Goal: Information Seeking & Learning: Learn about a topic

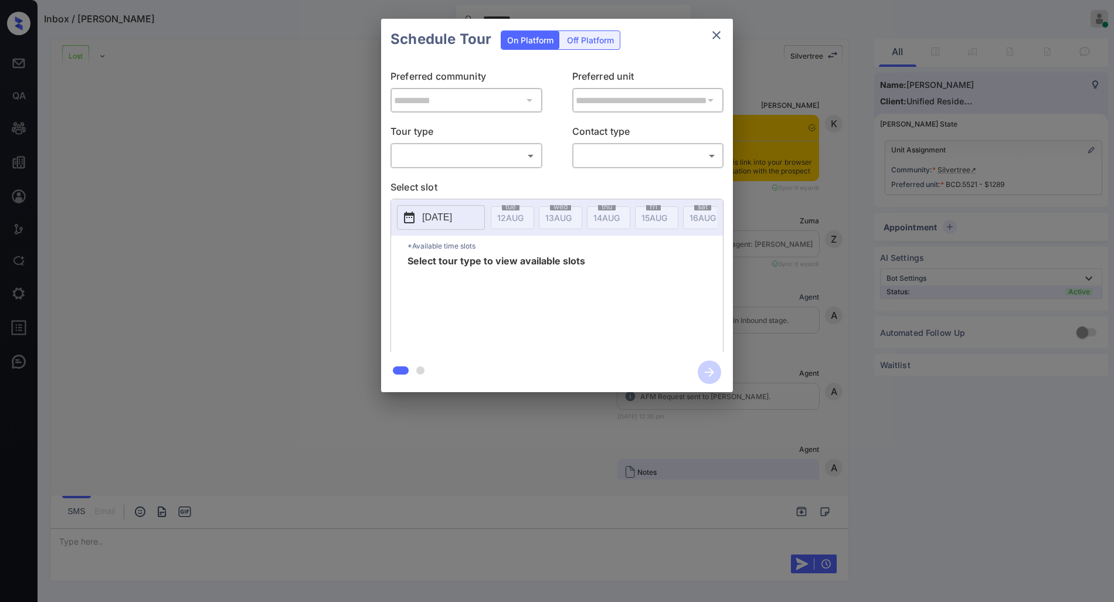
scroll to position [1610, 0]
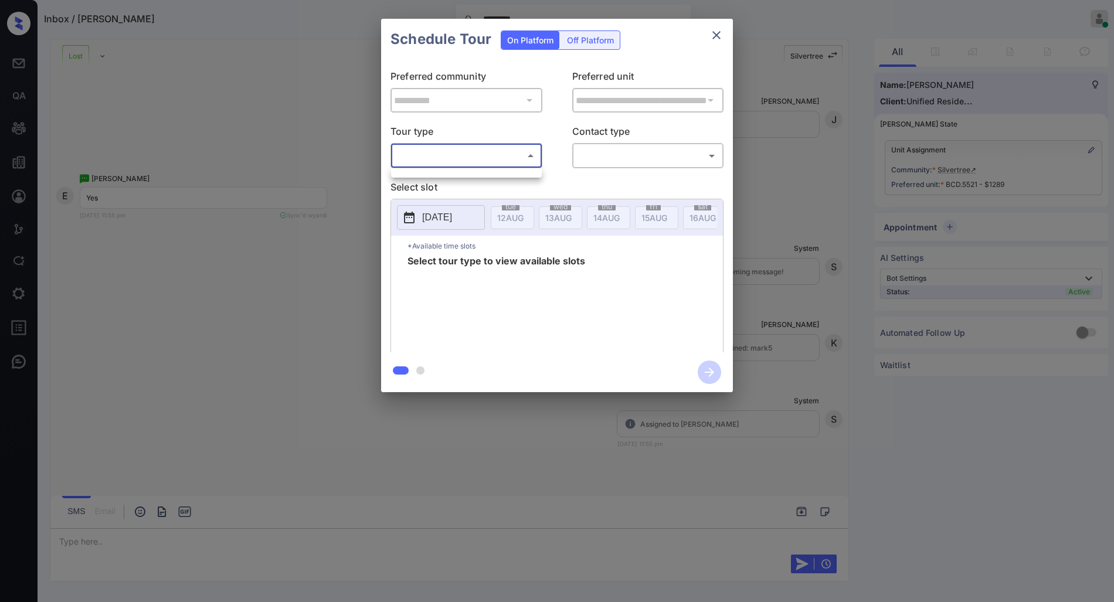
click at [507, 154] on body "Inbox / [PERSON_NAME] ********* [PERSON_NAME] Online Set yourself offline Set y…" at bounding box center [557, 301] width 1114 height 602
click at [507, 154] on div at bounding box center [557, 301] width 1114 height 602
click at [712, 29] on icon "close" at bounding box center [716, 35] width 14 height 14
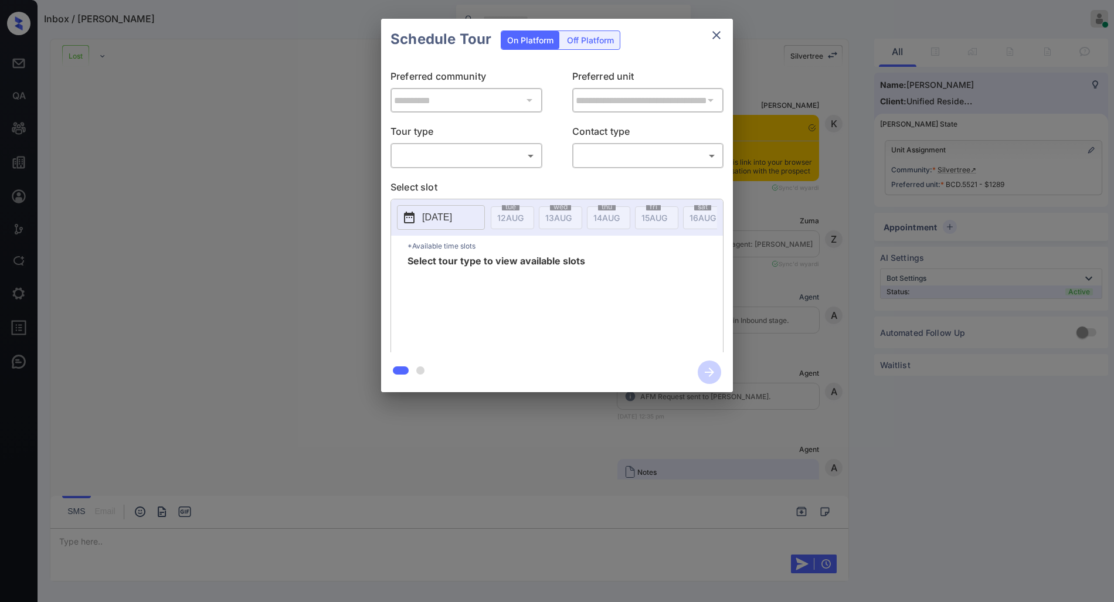
scroll to position [1610, 0]
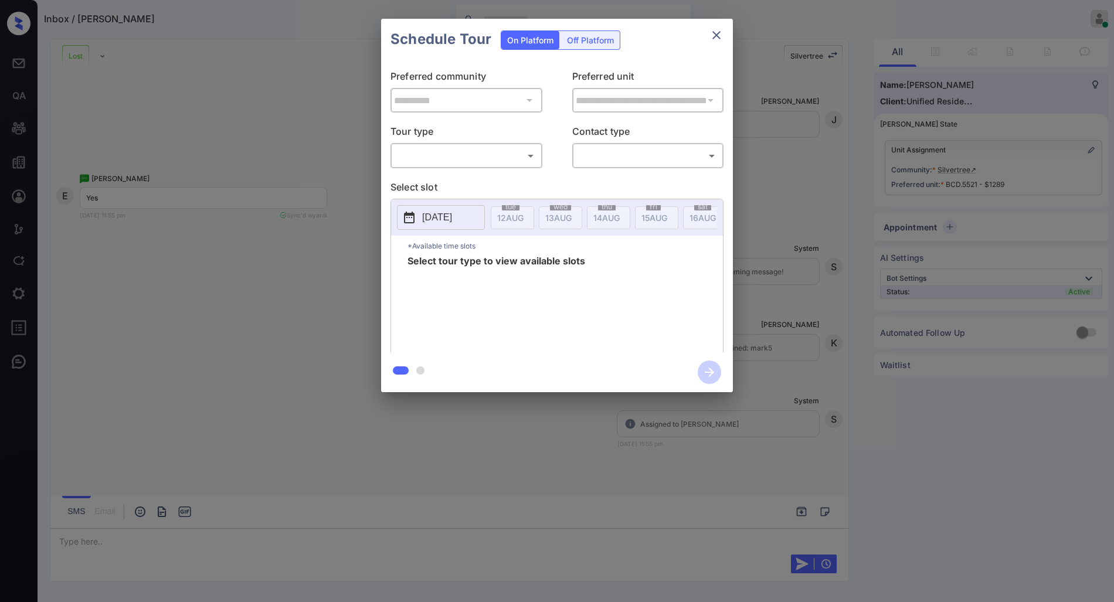
click at [474, 124] on p "Tour type" at bounding box center [466, 133] width 152 height 19
click at [498, 156] on body "Inbox / Elle Webb Anurag Kotwal Online Set yourself offline Set yourself on bre…" at bounding box center [557, 301] width 1114 height 602
click at [712, 34] on div at bounding box center [557, 301] width 1114 height 602
click at [723, 31] on icon "close" at bounding box center [716, 35] width 14 height 14
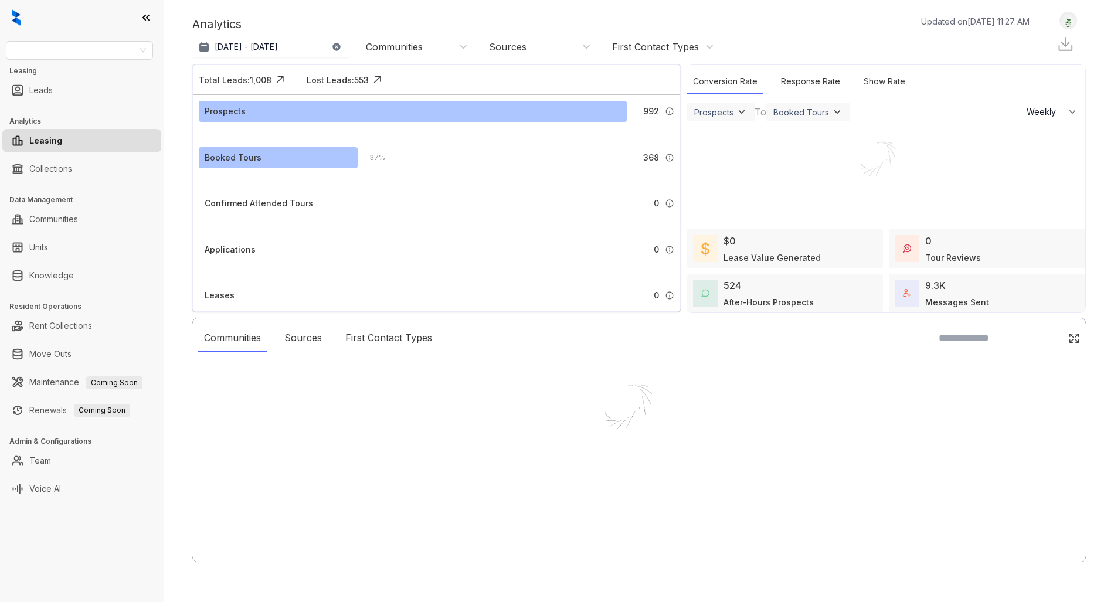
select select "******"
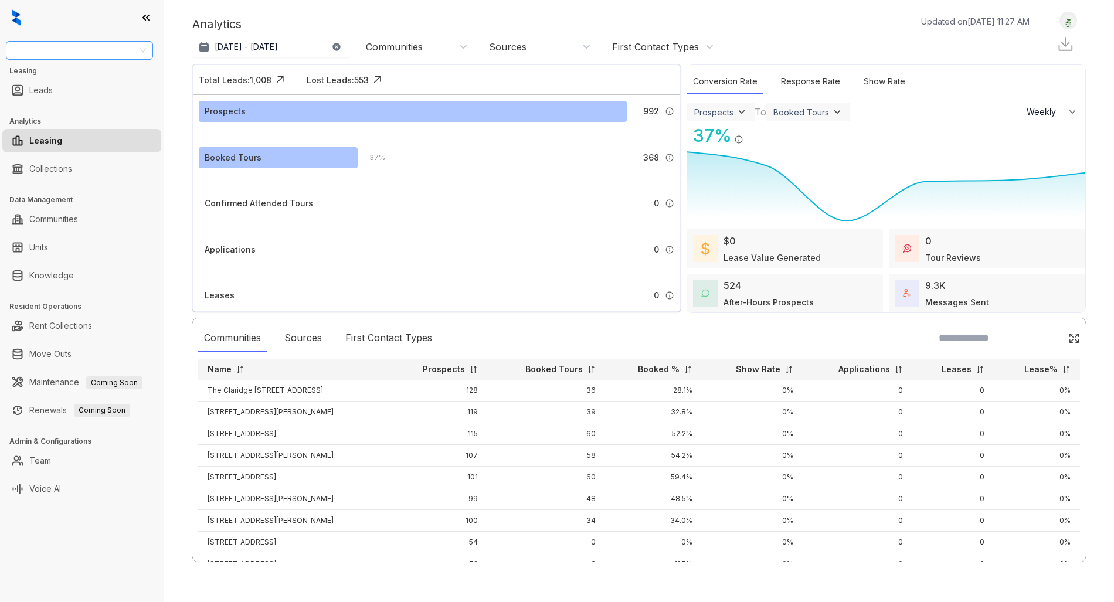
click at [69, 55] on input "search" at bounding box center [74, 51] width 123 height 18
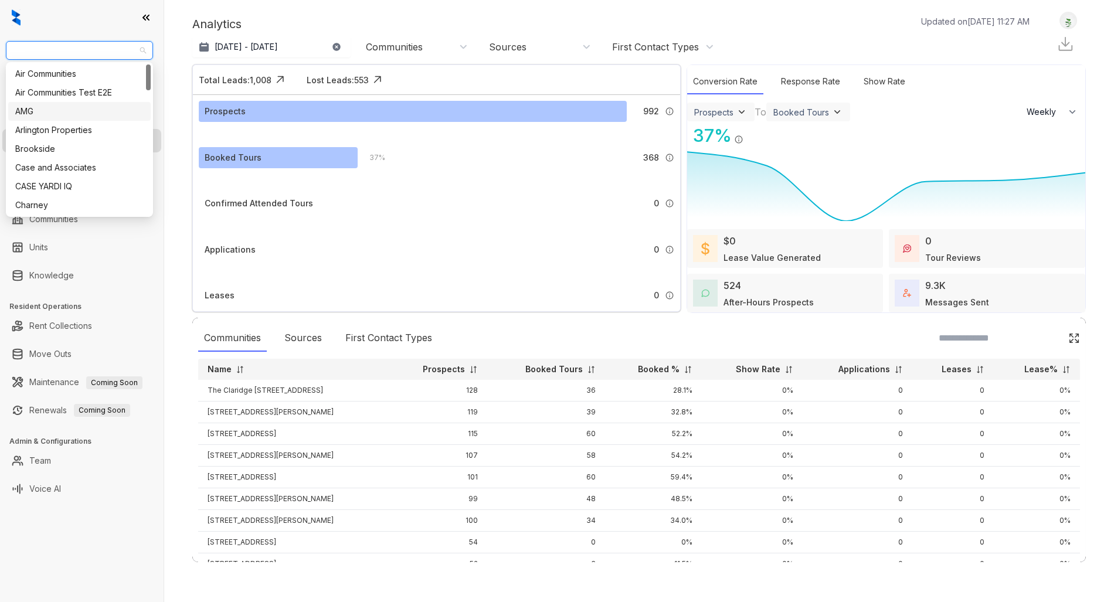
click at [68, 115] on div "AMG" at bounding box center [79, 111] width 128 height 13
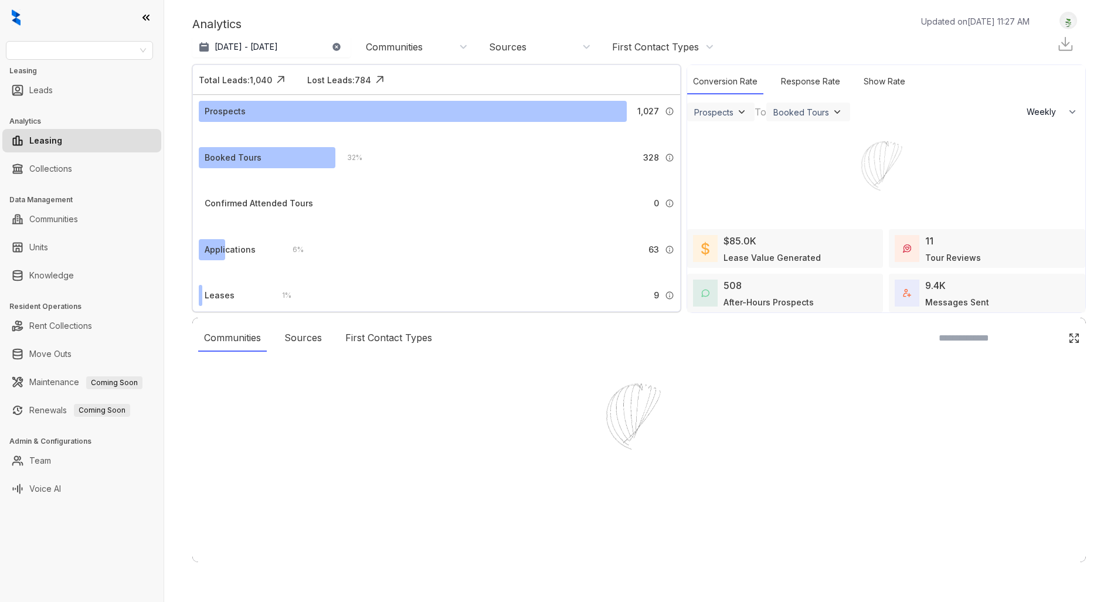
select select "******"
click at [93, 223] on div at bounding box center [557, 301] width 1114 height 602
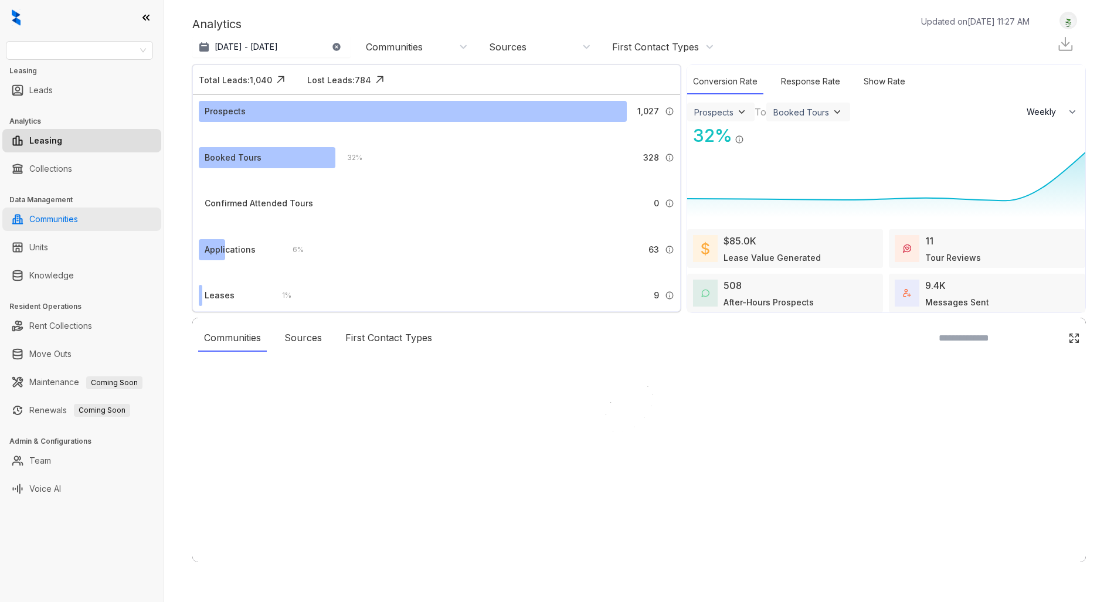
click at [78, 221] on link "Communities" at bounding box center [53, 219] width 49 height 23
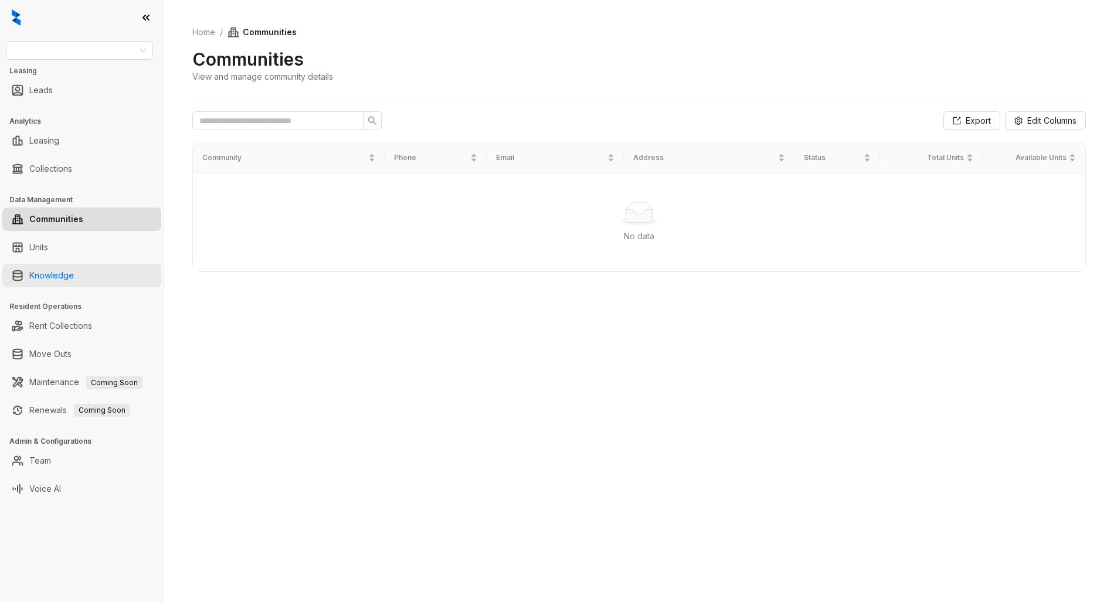
click at [70, 276] on link "Knowledge" at bounding box center [51, 275] width 45 height 23
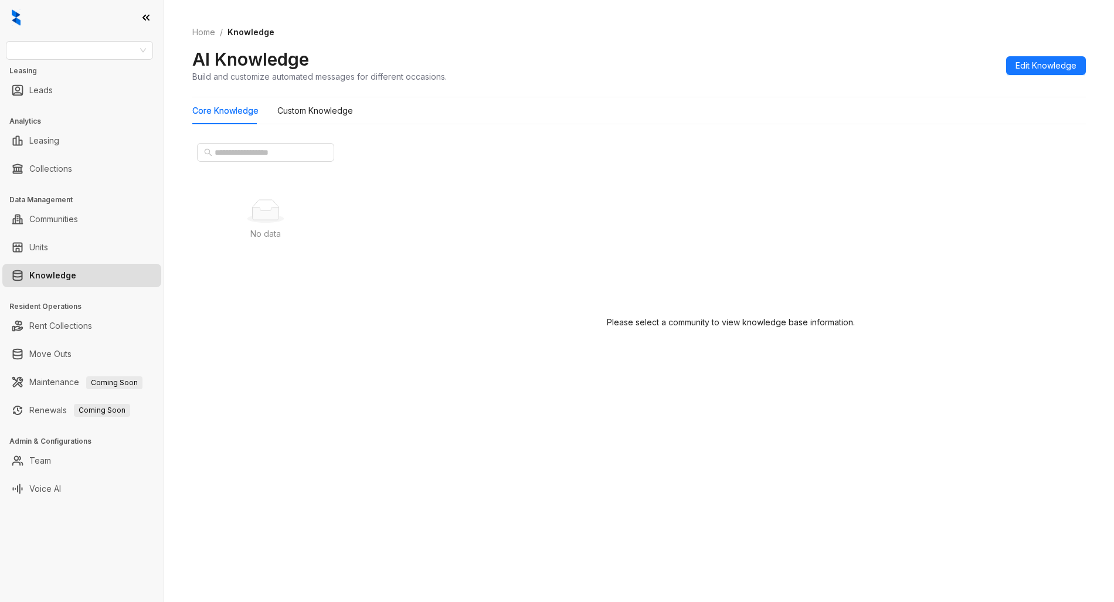
click at [720, 98] on div "Core Knowledge Custom Knowledge" at bounding box center [638, 110] width 893 height 27
click at [135, 56] on input "search" at bounding box center [74, 51] width 123 height 18
click at [81, 105] on div "AMG" at bounding box center [79, 111] width 128 height 13
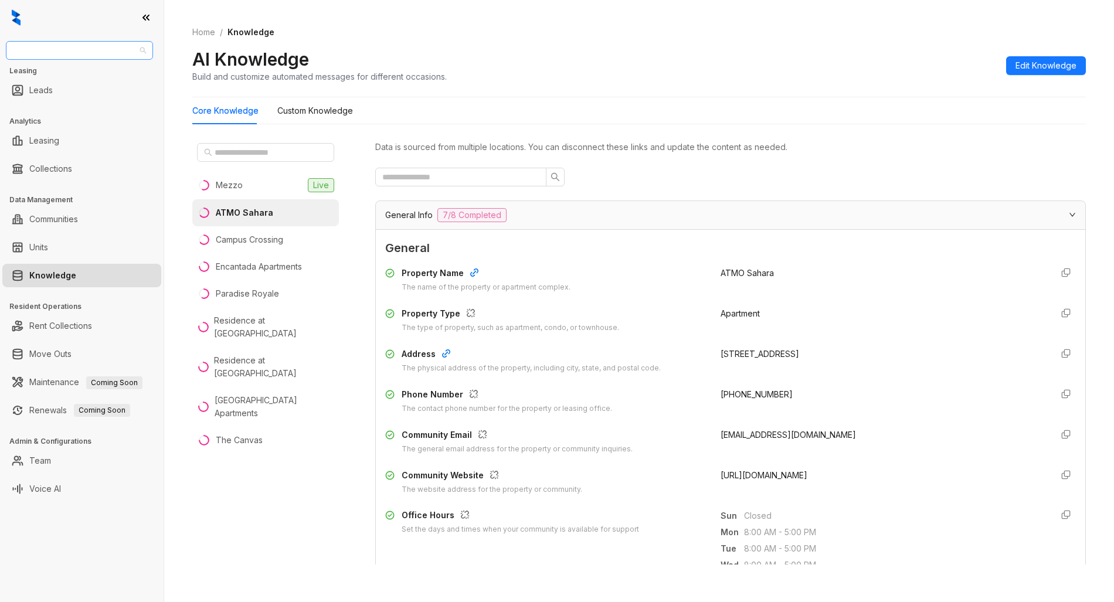
click at [58, 49] on input "search" at bounding box center [74, 51] width 123 height 18
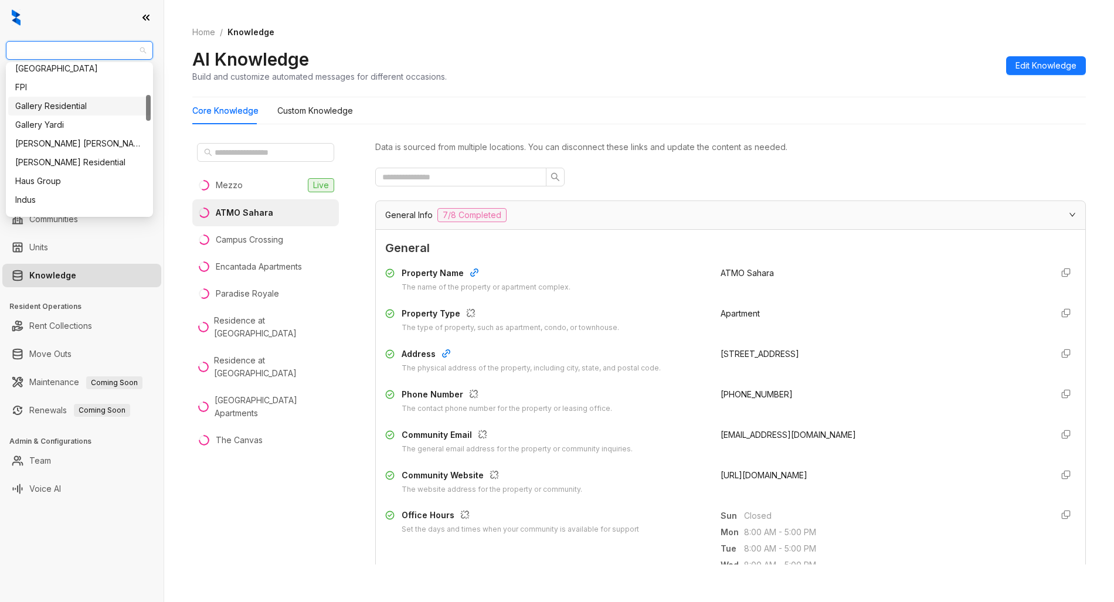
click at [76, 104] on div "Gallery Residential" at bounding box center [79, 106] width 128 height 13
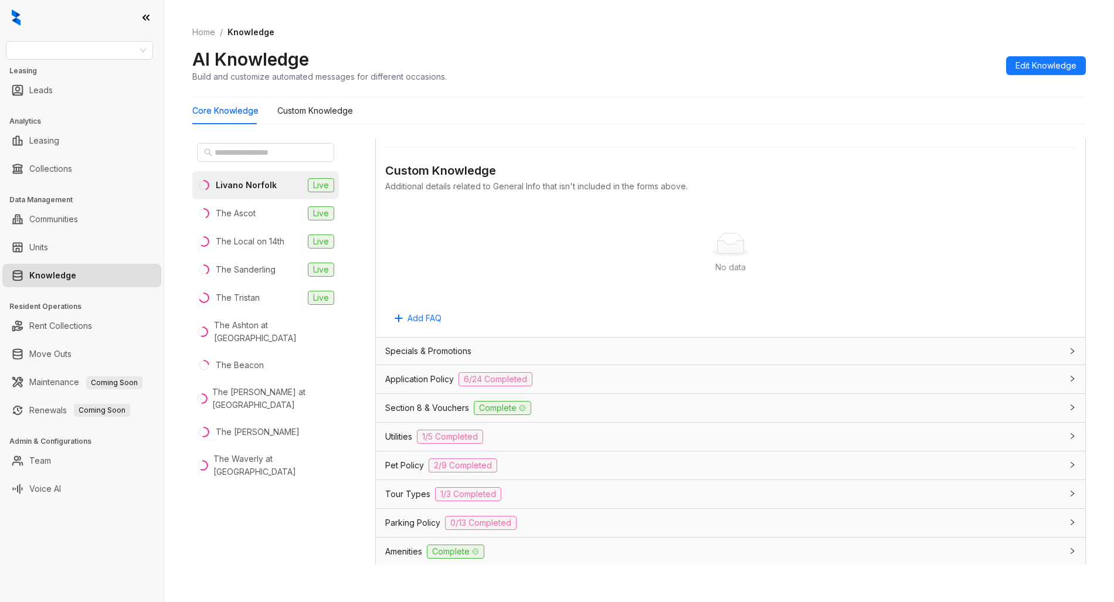
scroll to position [563, 0]
click at [489, 495] on span "1/3 Completed" at bounding box center [468, 494] width 66 height 14
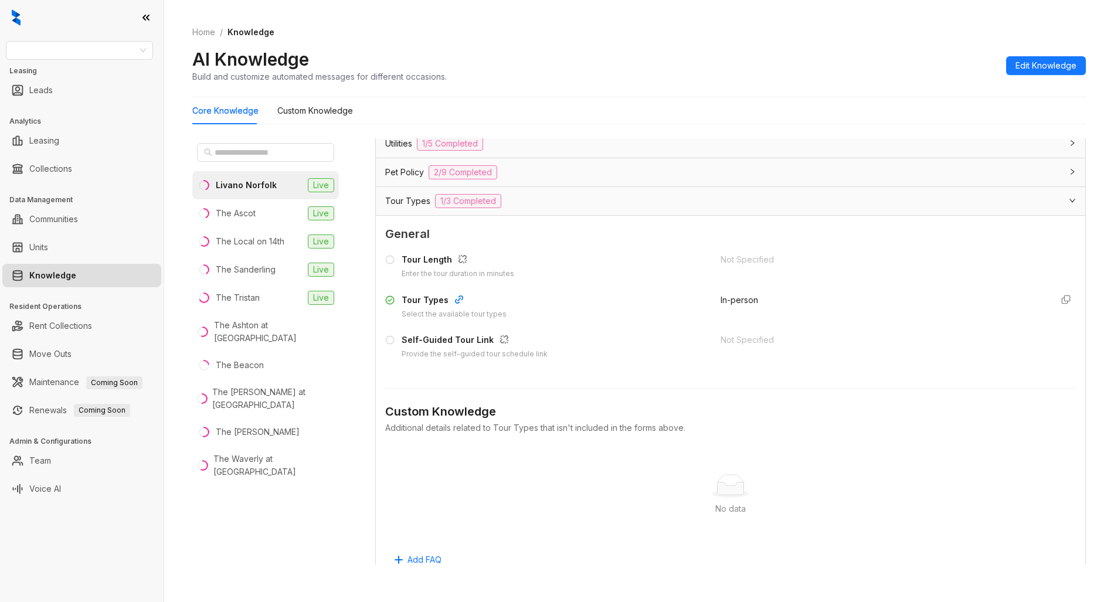
scroll to position [908, 0]
